Goal: Information Seeking & Learning: Find contact information

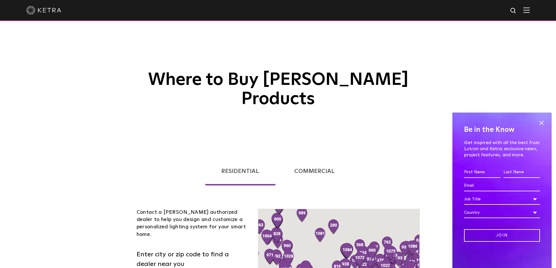
scroll to position [117, 0]
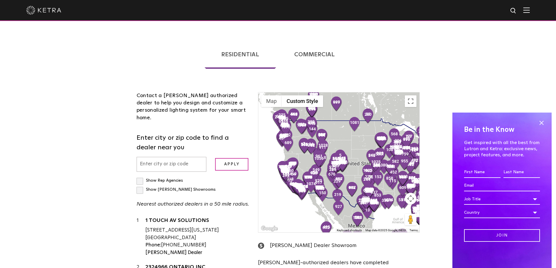
click at [144, 157] on input "text" at bounding box center [172, 164] width 70 height 15
type input "90049"
click at [215, 158] on input "Apply" at bounding box center [231, 164] width 33 height 13
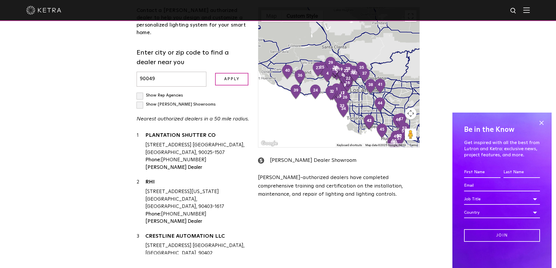
scroll to position [204, 0]
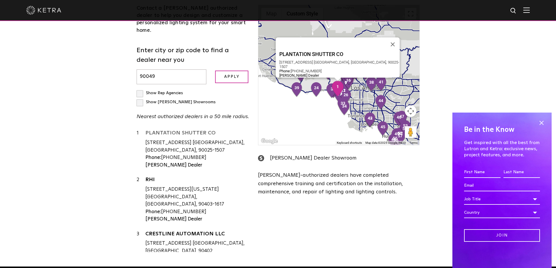
click at [175, 130] on link "PLANTATION SHUTTER CO" at bounding box center [197, 133] width 104 height 7
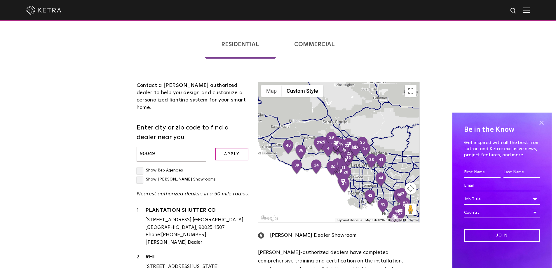
scroll to position [117, 0]
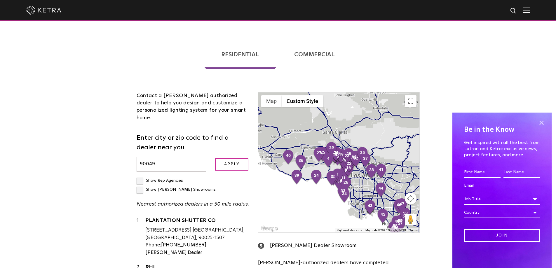
click at [139, 176] on input "Show [PERSON_NAME] Showrooms" at bounding box center [139, 178] width 4 height 4
checkbox input "true"
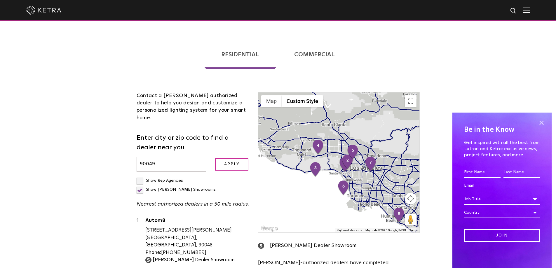
click at [139, 179] on label "Show Rep Agencies" at bounding box center [160, 181] width 46 height 4
click at [139, 176] on input "Show Rep Agencies" at bounding box center [139, 178] width 4 height 4
checkbox input "true"
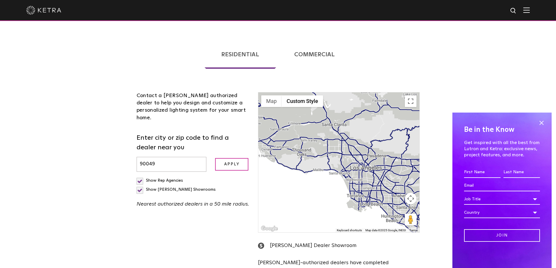
click at [191, 188] on label "Show [PERSON_NAME] Showrooms" at bounding box center [176, 190] width 79 height 4
click at [140, 176] on input "Show [PERSON_NAME] Showrooms" at bounding box center [139, 178] width 4 height 4
checkbox input "false"
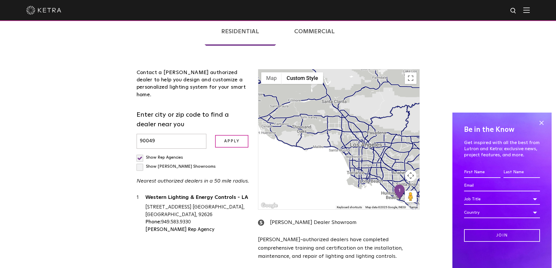
scroll to position [146, 0]
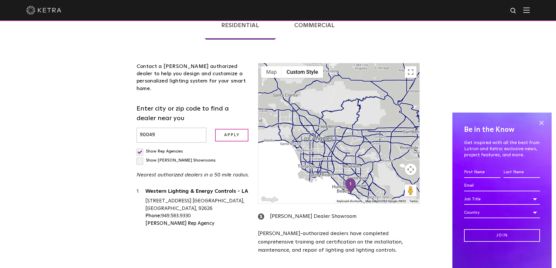
drag, startPoint x: 137, startPoint y: 125, endPoint x: 142, endPoint y: 125, distance: 4.5
click at [137, 149] on label "Show Rep Agencies" at bounding box center [160, 151] width 46 height 4
click at [137, 147] on input "Show Rep Agencies" at bounding box center [139, 149] width 4 height 4
checkbox input "false"
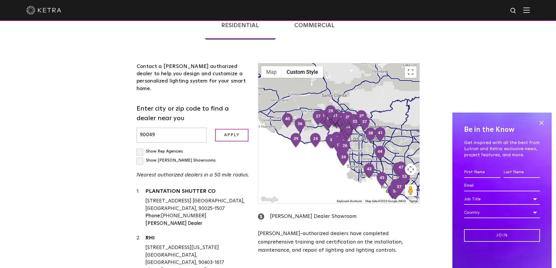
click at [193, 156] on div "Show [PERSON_NAME] Showrooms" at bounding box center [176, 160] width 79 height 9
click at [192, 158] on label "Show [PERSON_NAME] Showrooms" at bounding box center [176, 160] width 79 height 4
click at [140, 147] on input "Show [PERSON_NAME] Showrooms" at bounding box center [139, 149] width 4 height 4
checkbox input "true"
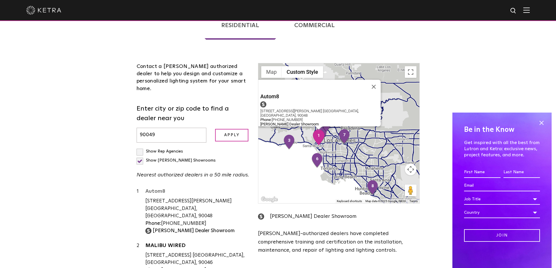
click at [162, 189] on link "Autom8" at bounding box center [197, 192] width 104 height 7
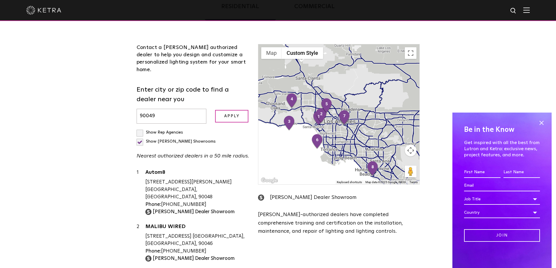
scroll to position [175, 0]
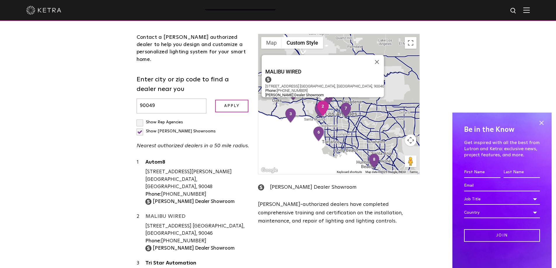
click at [174, 214] on link "MALIBU WIRED" at bounding box center [197, 217] width 104 height 7
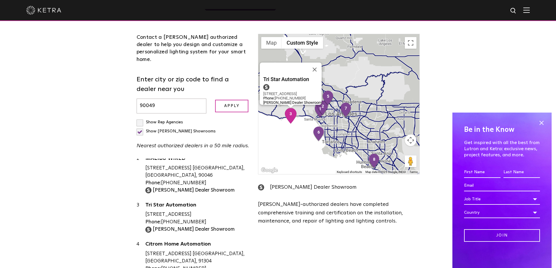
scroll to position [58, 0]
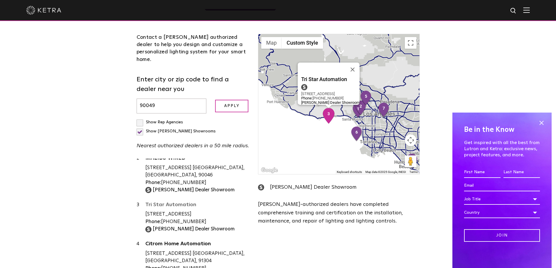
click at [177, 202] on link "Tri Star Automation" at bounding box center [197, 205] width 104 height 7
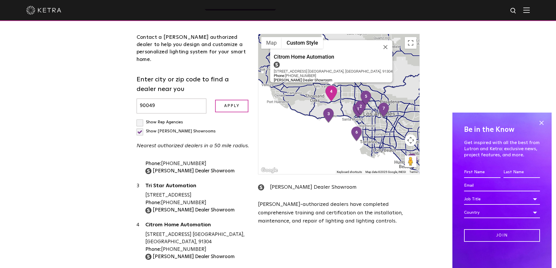
scroll to position [88, 0]
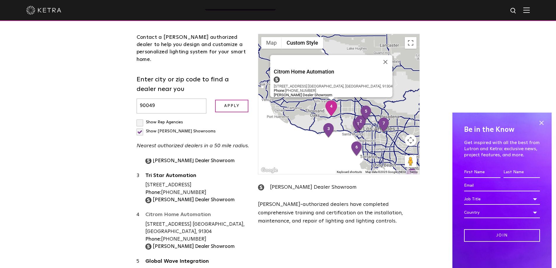
click at [180, 212] on link "Citrom Home Automation" at bounding box center [197, 215] width 104 height 7
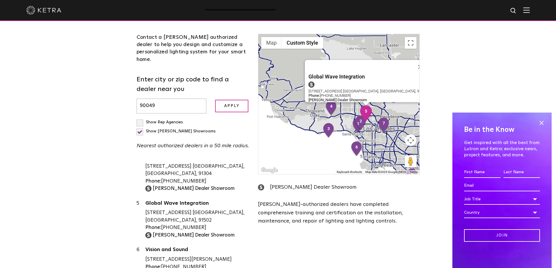
scroll to position [146, 0]
click at [186, 200] on link "Global Wave Integration" at bounding box center [197, 203] width 104 height 7
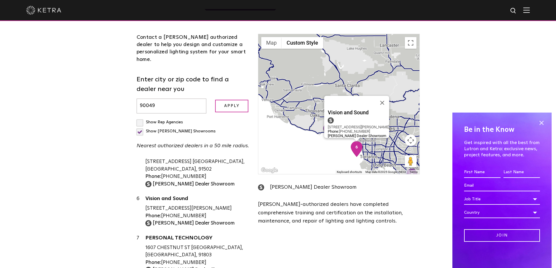
scroll to position [204, 0]
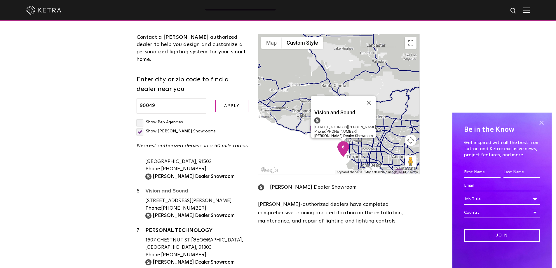
click at [166, 188] on link "Vision and Sound" at bounding box center [197, 191] width 104 height 7
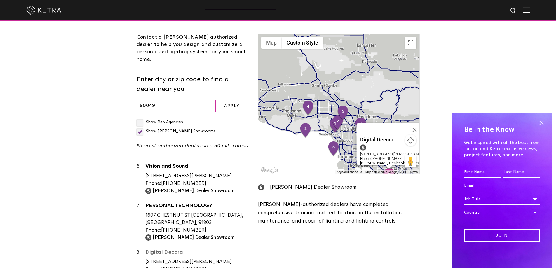
scroll to position [263, 0]
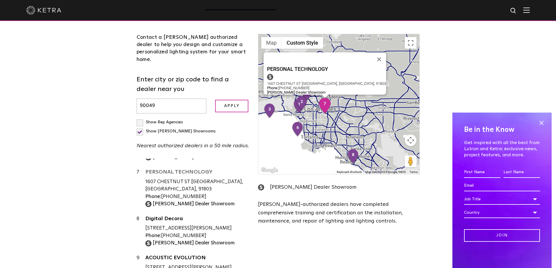
click at [176, 169] on link "PERSONAL TECHNOLOGY" at bounding box center [197, 172] width 104 height 7
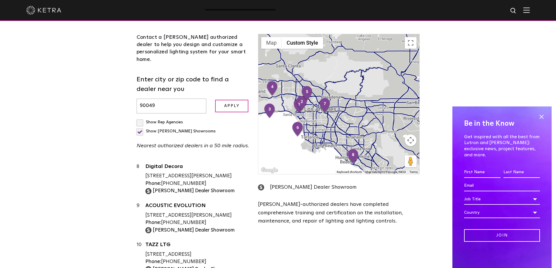
scroll to position [321, 0]
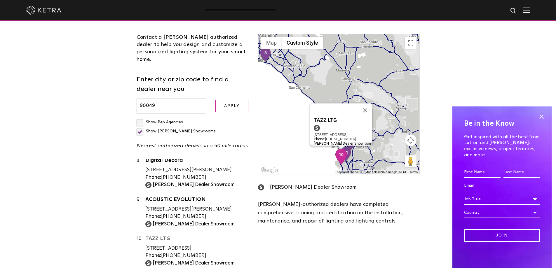
click at [165, 236] on link "TAZZ LTG" at bounding box center [197, 239] width 104 height 7
